Goal: Task Accomplishment & Management: Complete application form

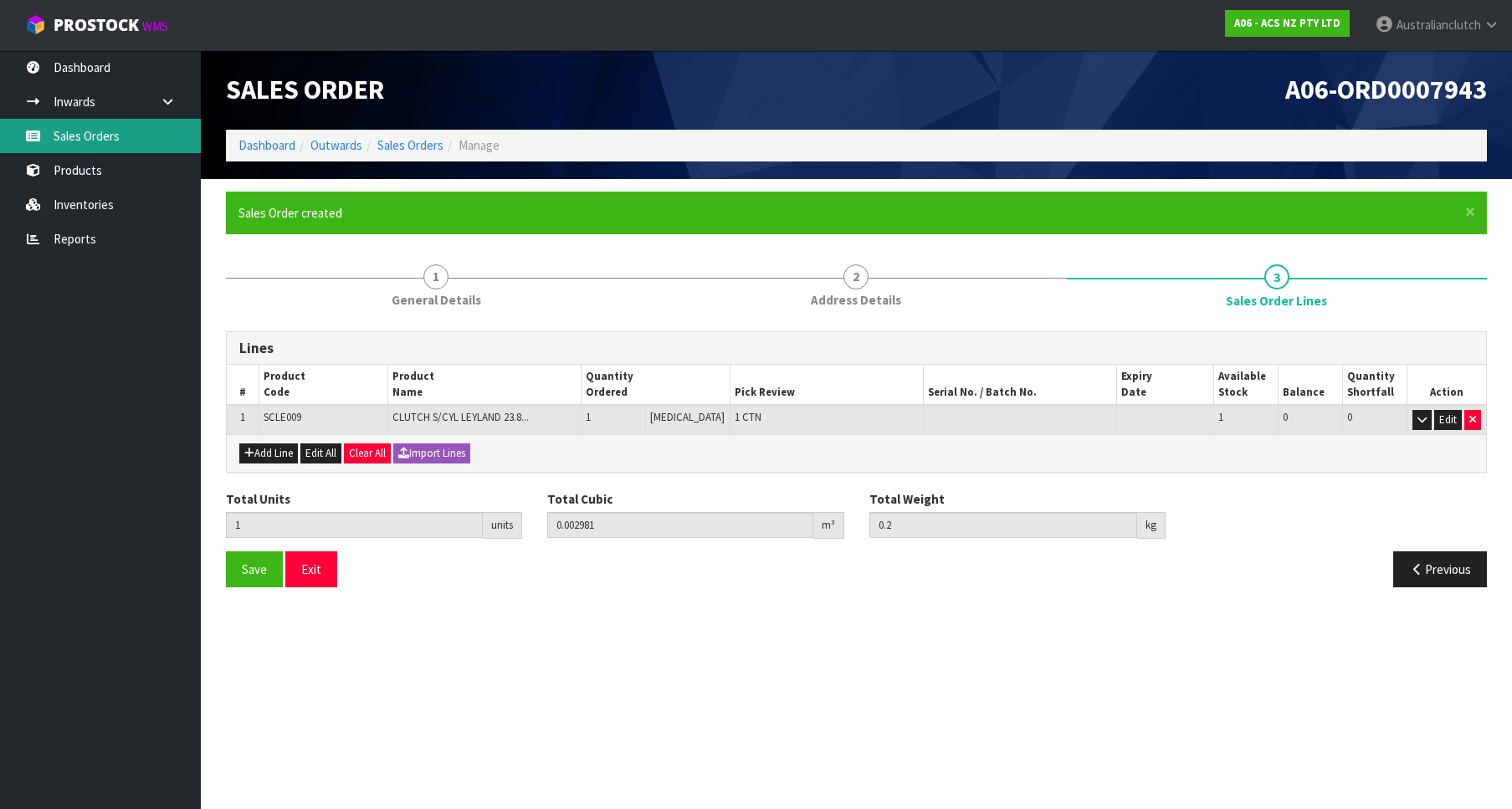
click at [110, 144] on link "Sales Orders" at bounding box center [100, 135] width 201 height 34
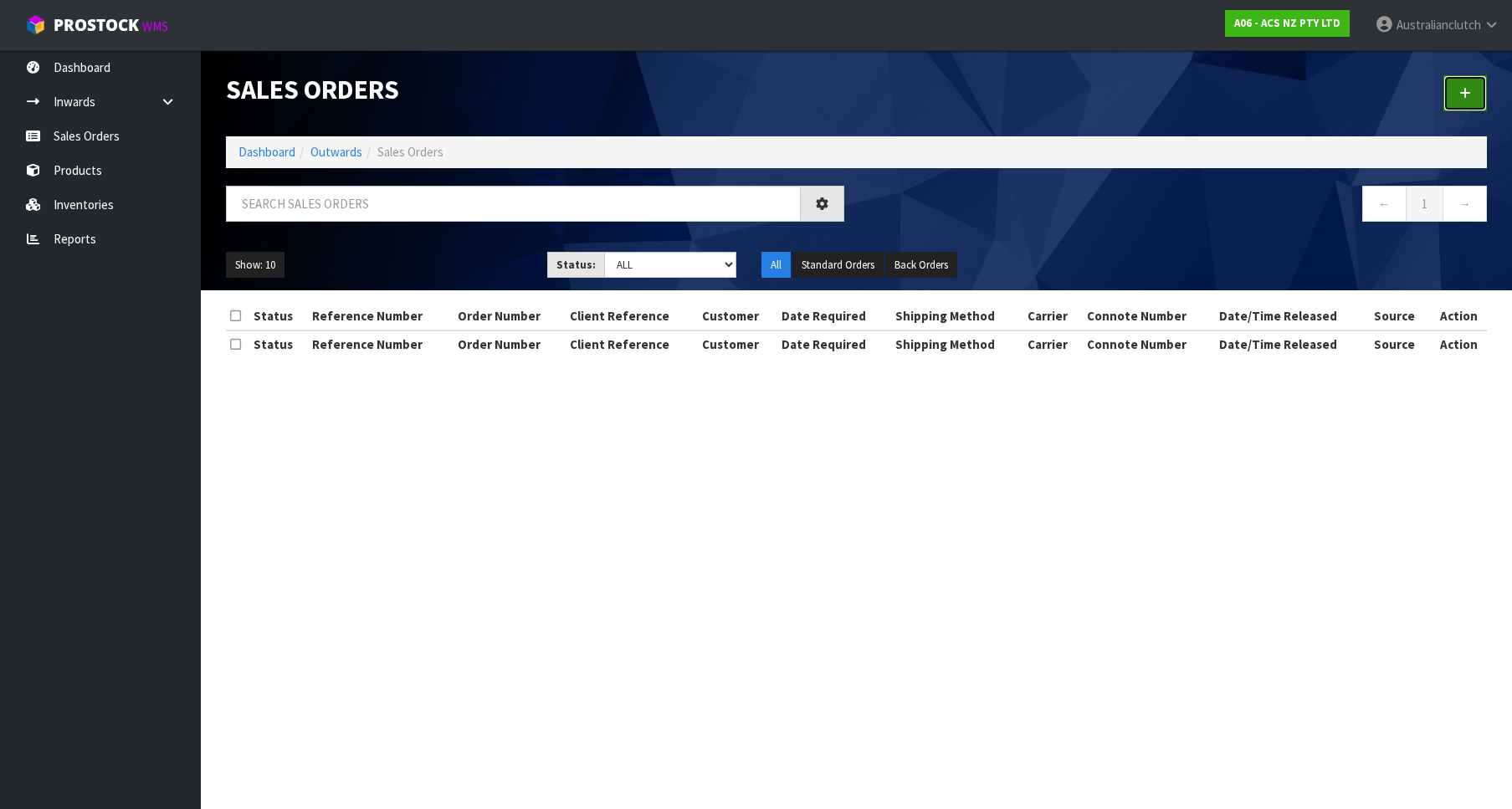
click at [1471, 77] on link at bounding box center [1465, 93] width 43 height 36
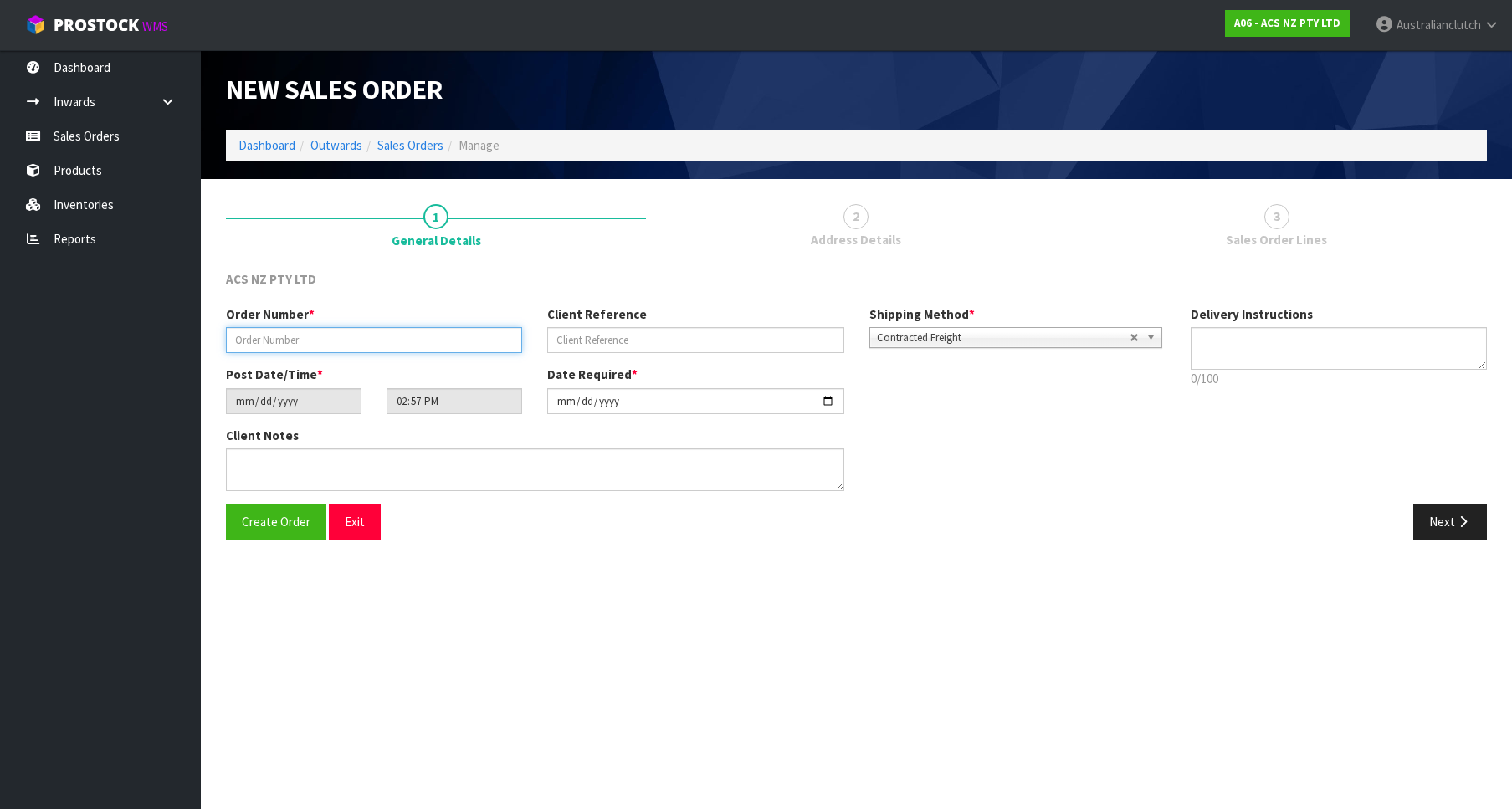
click at [396, 337] on input "text" at bounding box center [374, 339] width 296 height 25
paste input "208323.1"
type input "208323.1"
click at [594, 353] on div "Order Number * 208323.1 Client Reference Shipping Method * Pickup Contracted Fr…" at bounding box center [695, 334] width 965 height 60
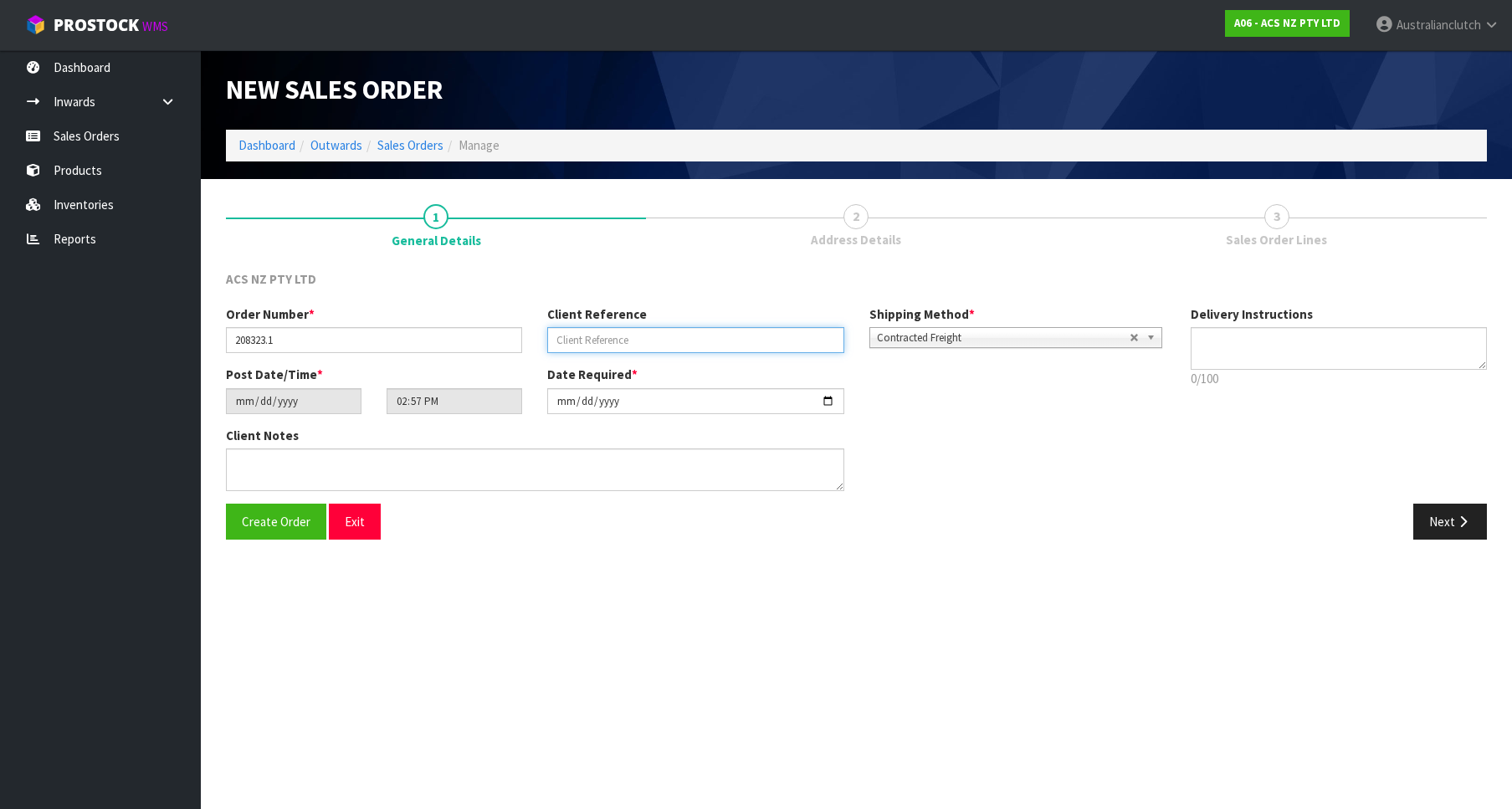
click at [596, 348] on input "text" at bounding box center [696, 339] width 296 height 25
paste input "7:946302"
type input "7:946302"
click at [1389, 387] on p "0/100" at bounding box center [1338, 379] width 296 height 18
click at [1360, 373] on p "0/100" at bounding box center [1338, 379] width 296 height 18
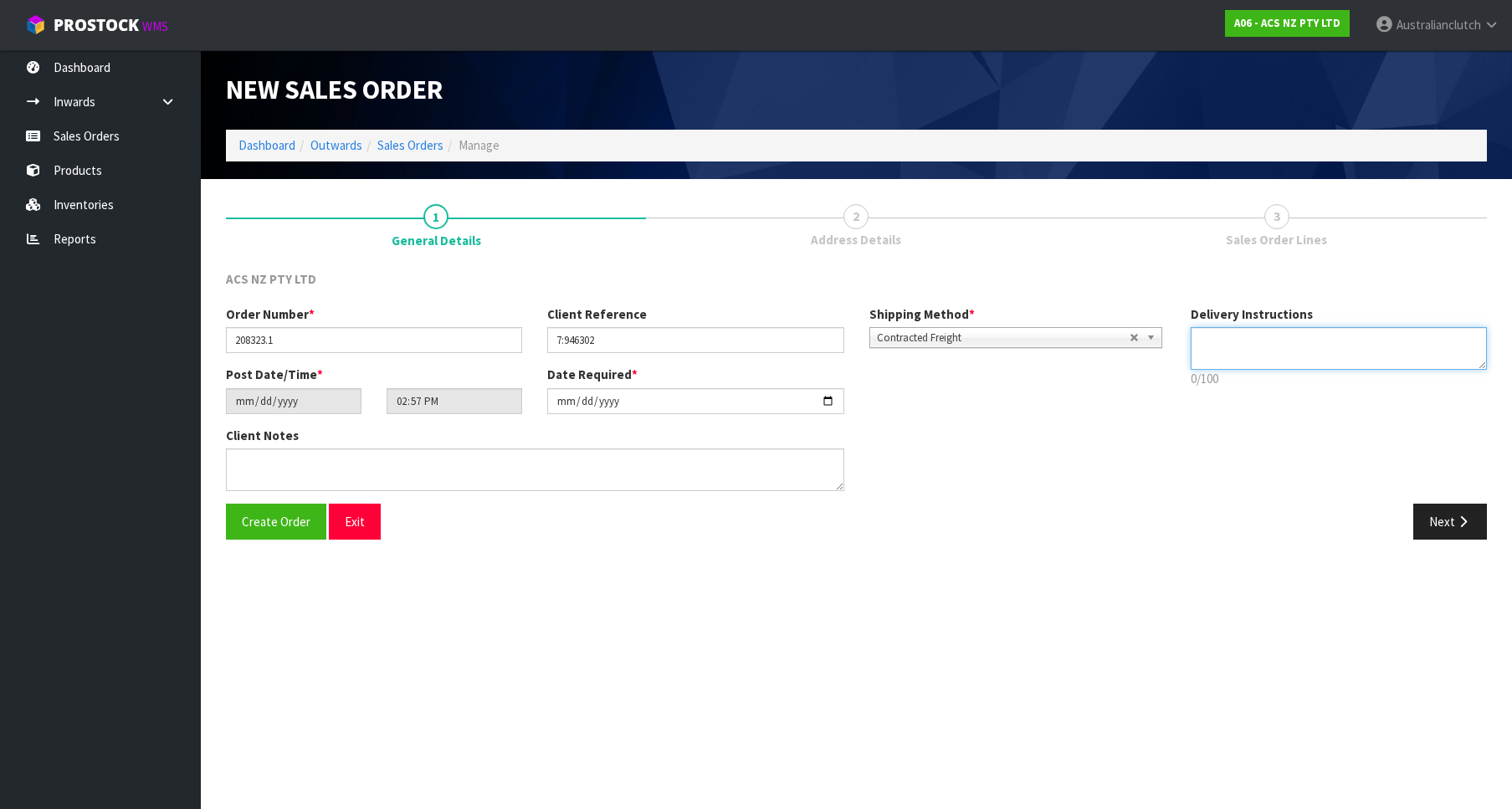
click at [1349, 359] on textarea at bounding box center [1338, 347] width 296 height 42
type textarea "PLEASE SEND VIA NZC"
click at [1457, 511] on button "Next" at bounding box center [1449, 521] width 74 height 36
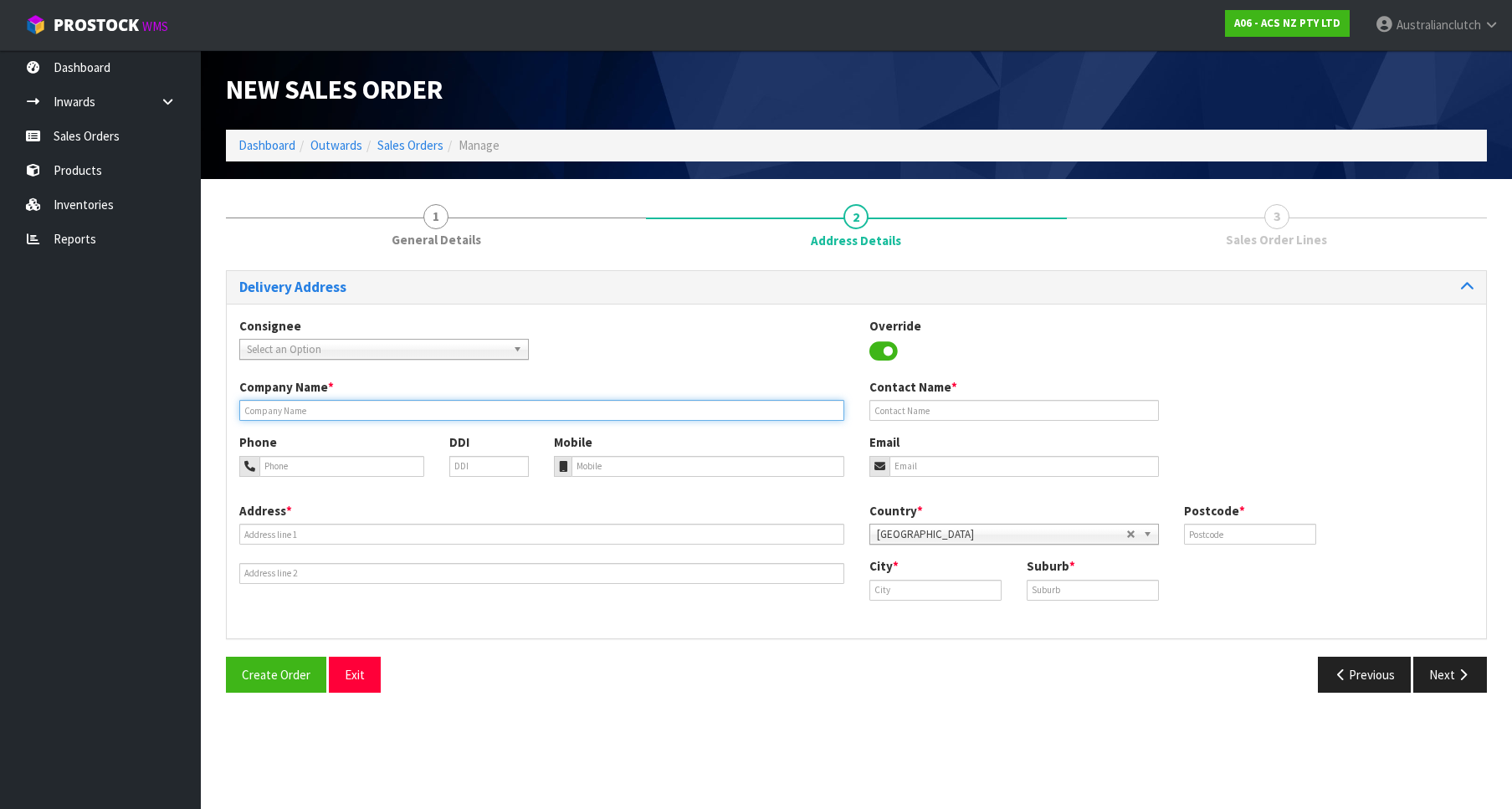
click at [345, 412] on input "text" at bounding box center [542, 410] width 605 height 21
paste input "FLOYED AUTOMOTIVE 2008 LTD"
type input "FLOYED AUTOMOTIVE 2008 LTD"
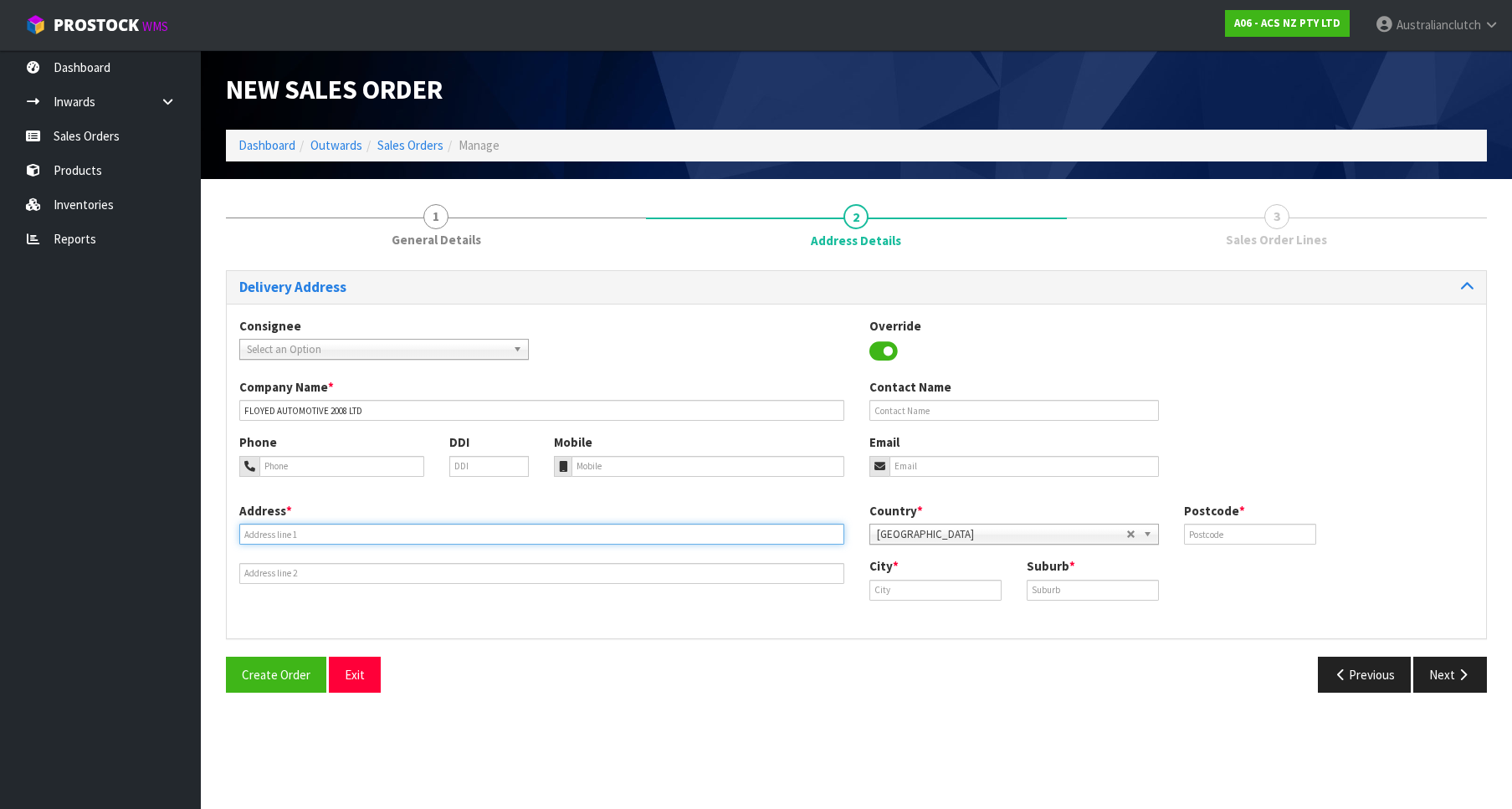
click at [275, 530] on input "text" at bounding box center [542, 533] width 605 height 21
paste input "[GEOGRAPHIC_DATA]"
type input "[GEOGRAPHIC_DATA]"
click at [887, 592] on input "text" at bounding box center [935, 589] width 132 height 21
paste input "KAIKOHE"
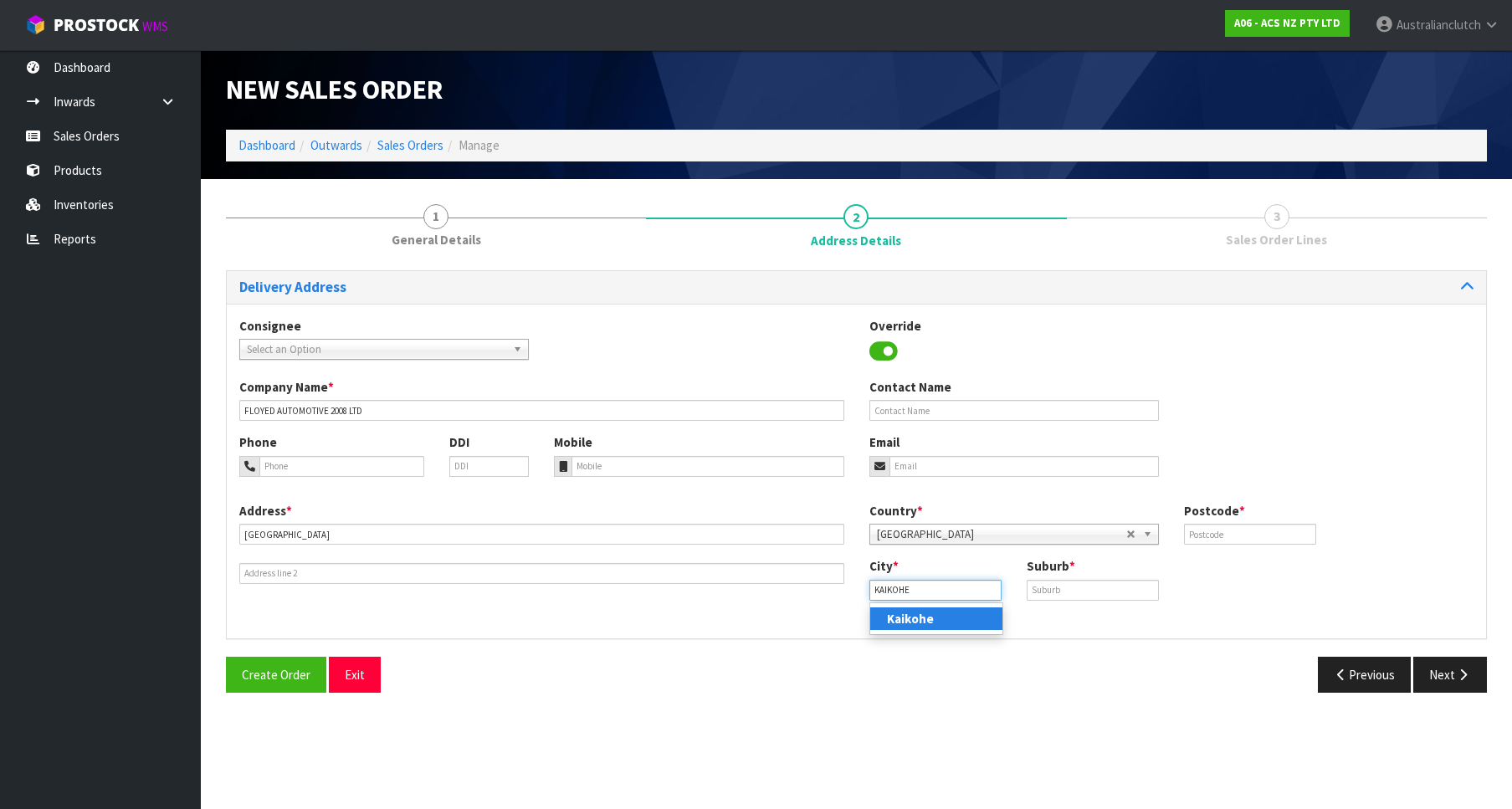
type input "KAIKOHE"
click at [1106, 598] on input "text" at bounding box center [1092, 589] width 132 height 21
paste input "KAIKOHE"
type input "KAIKOHE"
click at [1212, 539] on input "text" at bounding box center [1250, 533] width 132 height 21
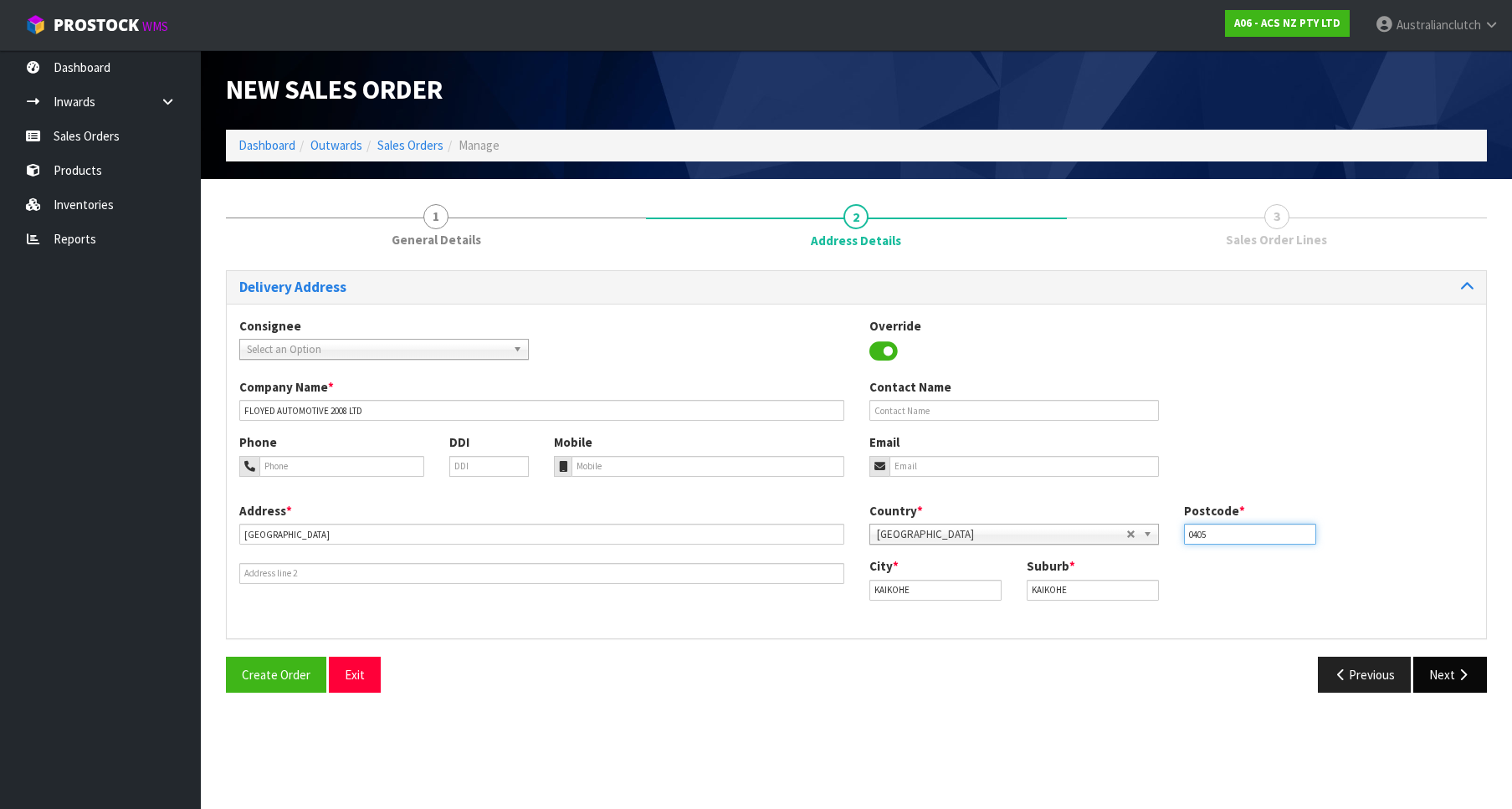
type input "0405"
click at [1445, 684] on button "Next" at bounding box center [1449, 674] width 74 height 36
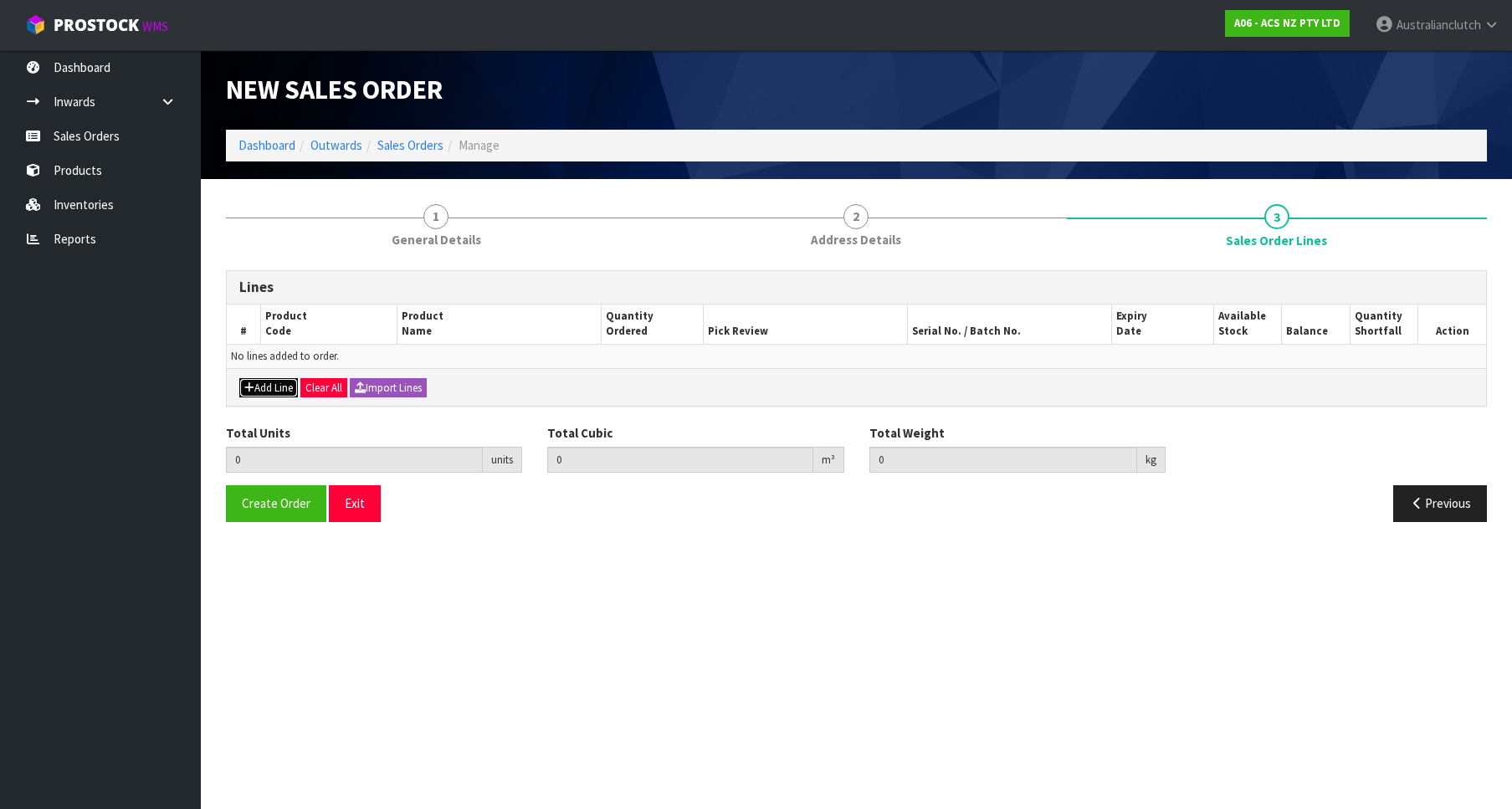
click at [263, 379] on button "Add Line" at bounding box center [269, 387] width 59 height 20
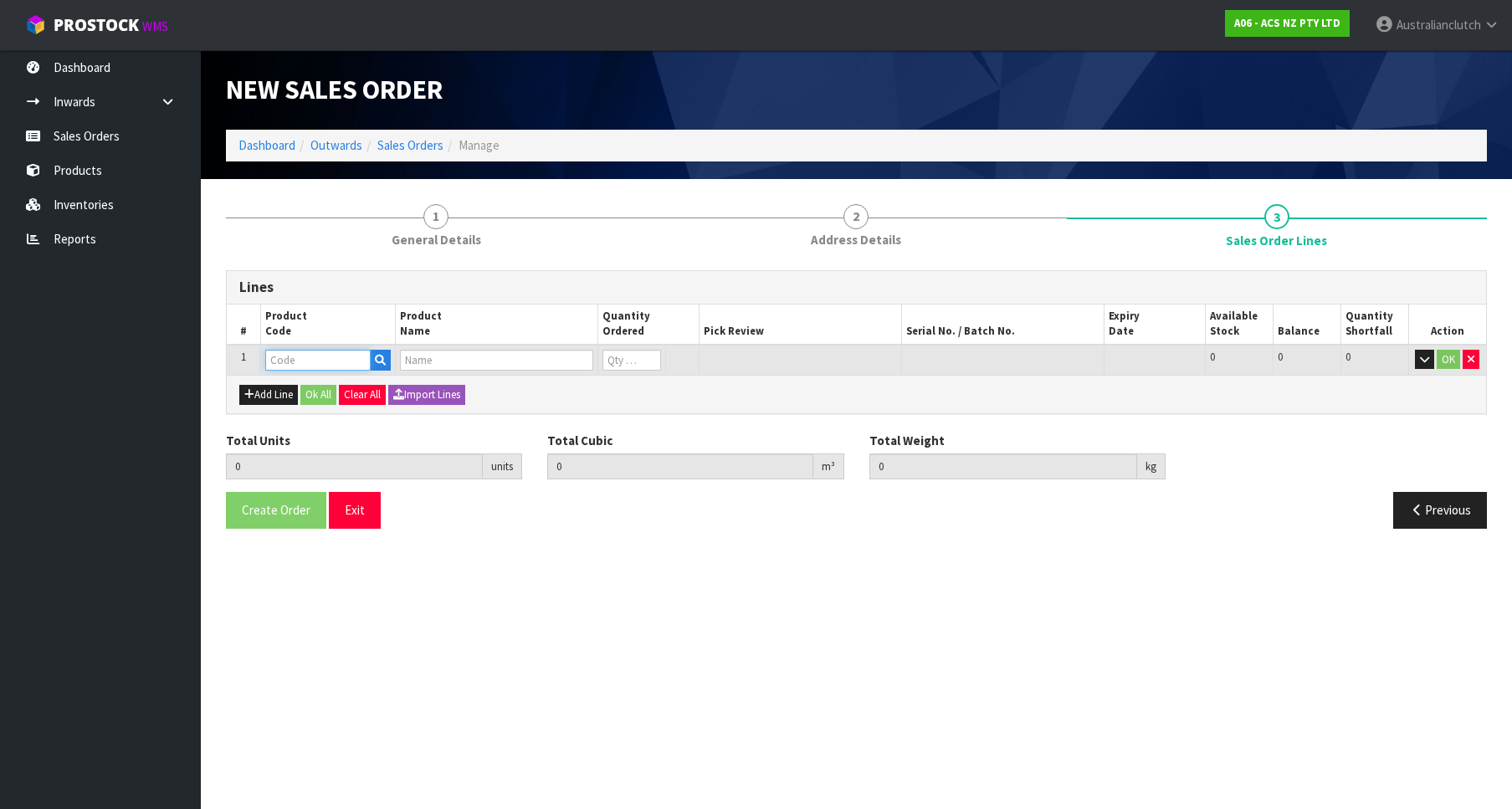
click at [304, 361] on input "text" at bounding box center [317, 359] width 105 height 21
paste input "SCMI045"
type input "SCMI045"
type input "0.000000"
type input "0.000"
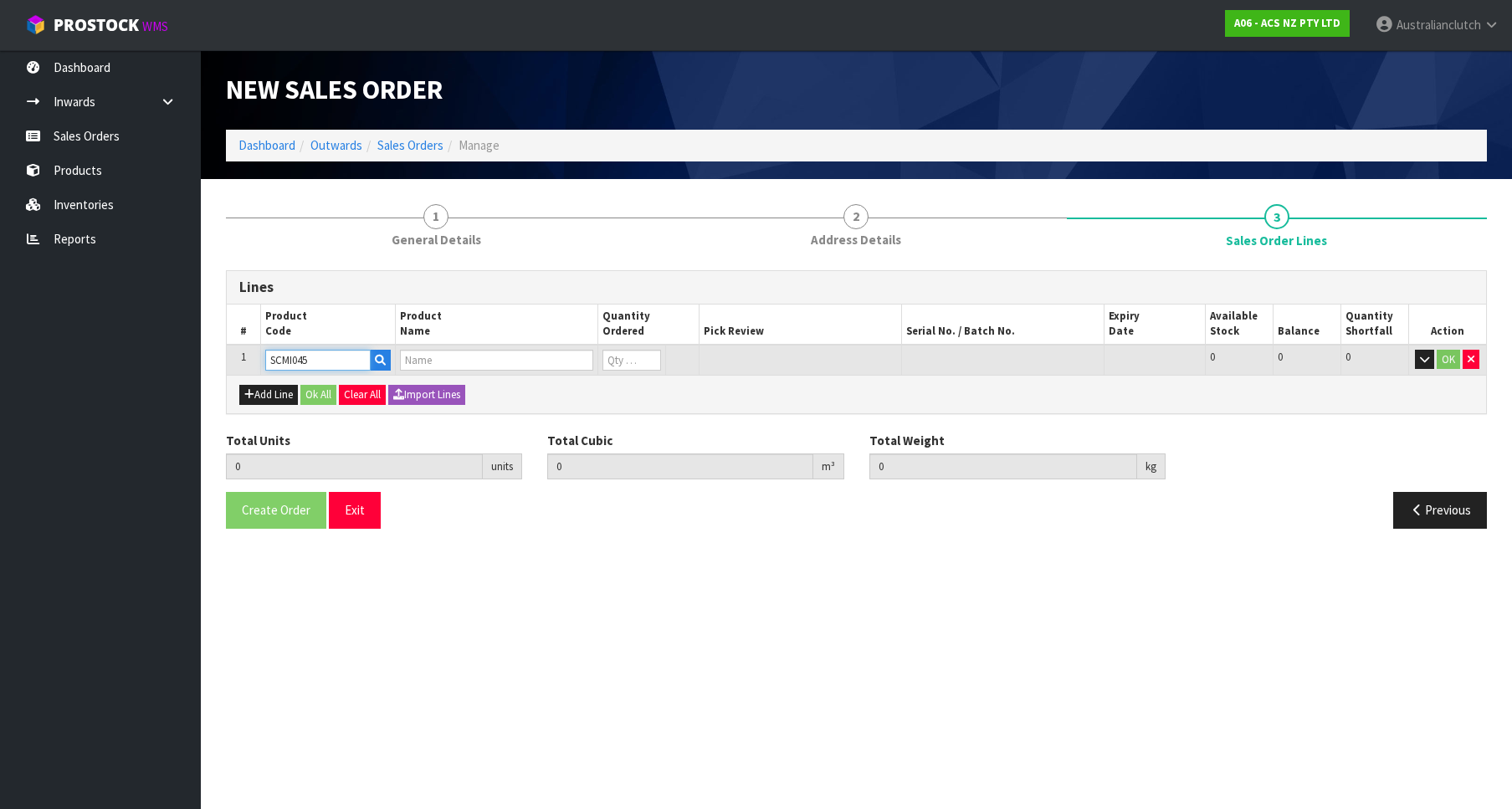
type input "CLUTCH S/CYL MITSUBISHI 20.64MM (13/16")"
type input "0"
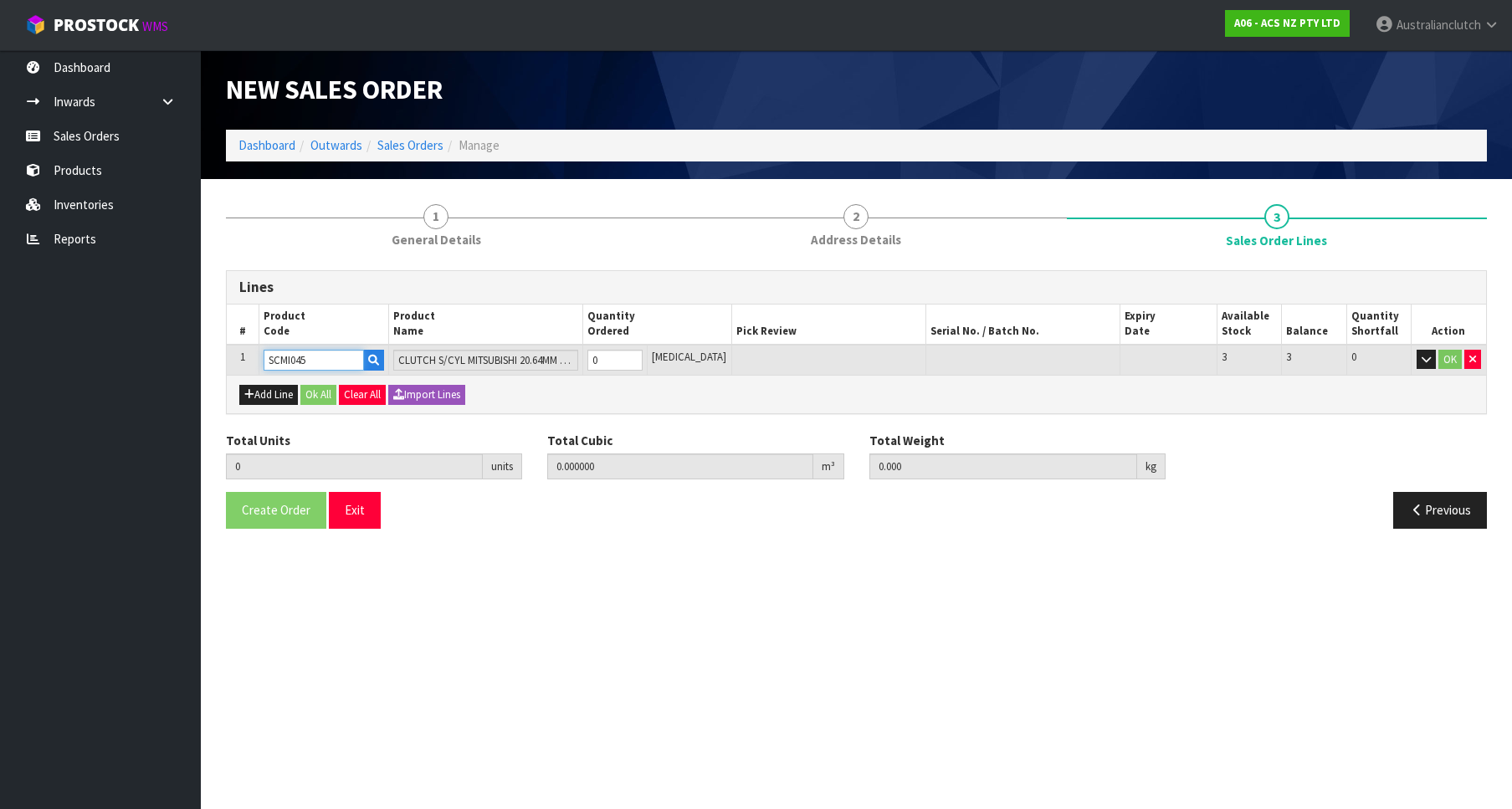
type input "1"
type input "0.000787"
type input "0.55"
type input "1"
click at [643, 355] on input "1" at bounding box center [615, 359] width 55 height 21
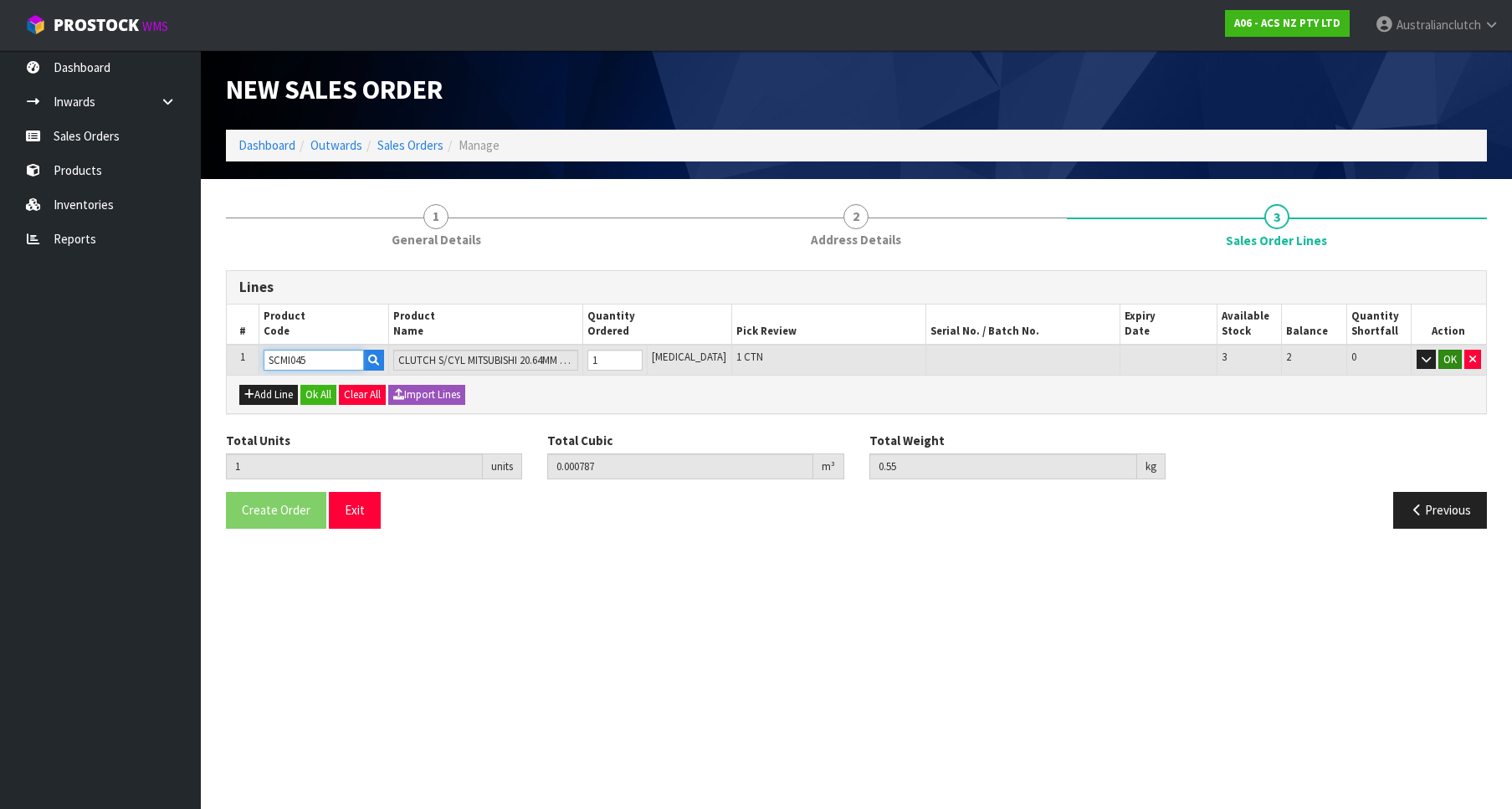
type input "SCMI045"
click at [1443, 364] on button "OK" at bounding box center [1450, 359] width 24 height 20
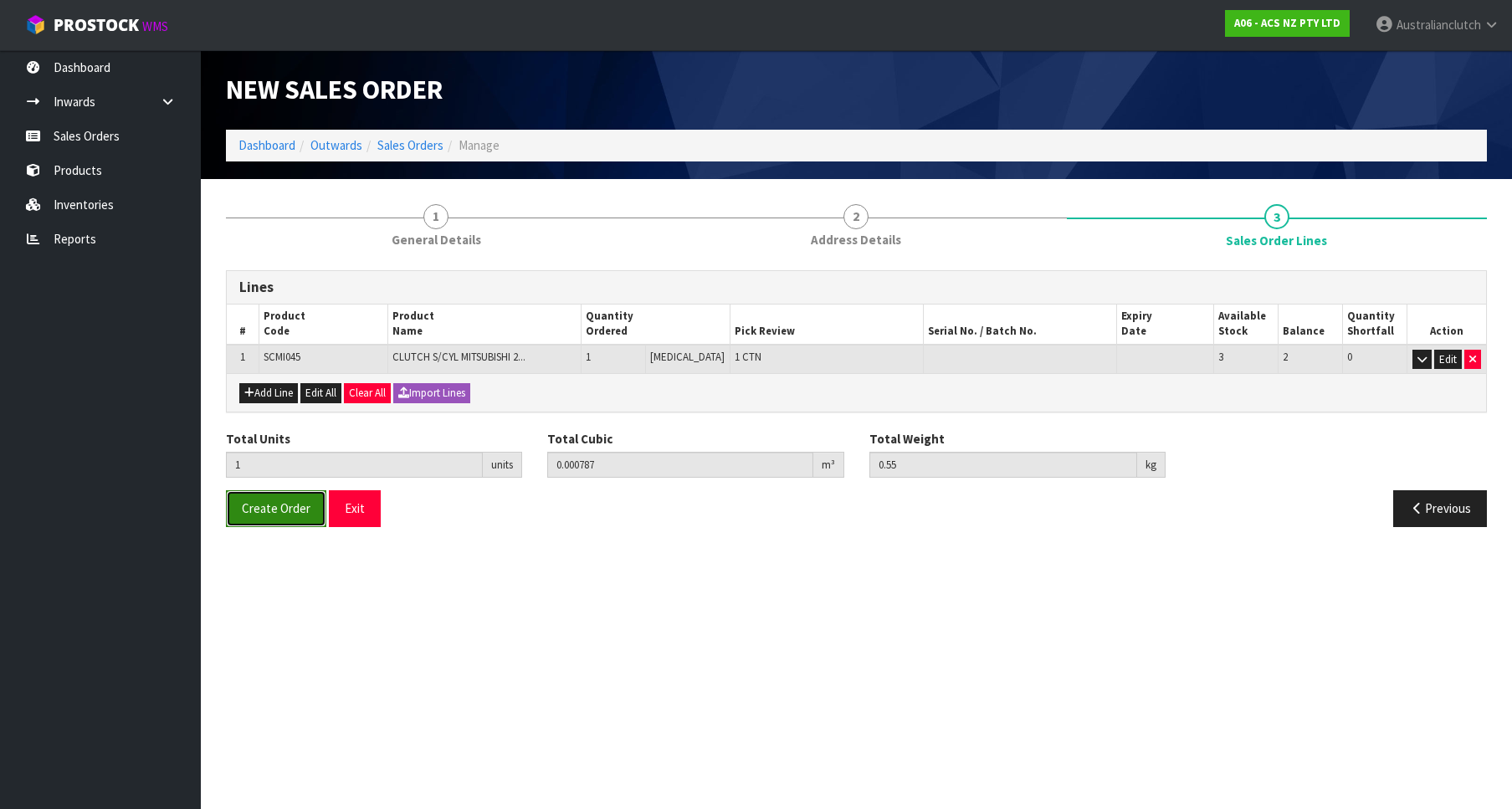
click at [276, 510] on span "Create Order" at bounding box center [276, 508] width 69 height 16
